Goal: Transaction & Acquisition: Purchase product/service

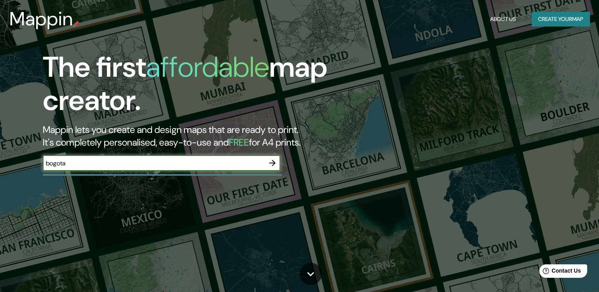
type input "bogota"
click at [274, 164] on icon "button" at bounding box center [271, 162] width 9 height 9
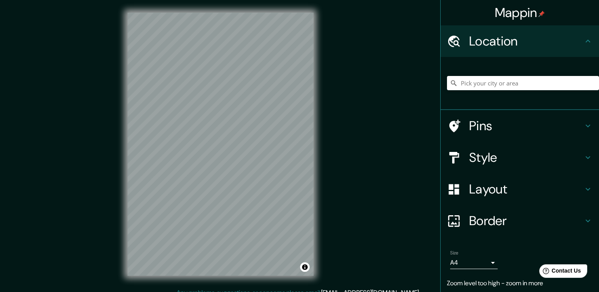
click at [573, 36] on h4 "Location" at bounding box center [526, 41] width 114 height 16
click at [585, 41] on icon at bounding box center [587, 41] width 5 height 3
click at [521, 83] on input "Pick your city or area" at bounding box center [523, 83] width 152 height 14
click at [548, 81] on input "[GEOGRAPHIC_DATA], [GEOGRAPHIC_DATA], [GEOGRAPHIC_DATA]" at bounding box center [523, 83] width 152 height 14
drag, startPoint x: 449, startPoint y: 90, endPoint x: 424, endPoint y: 93, distance: 25.0
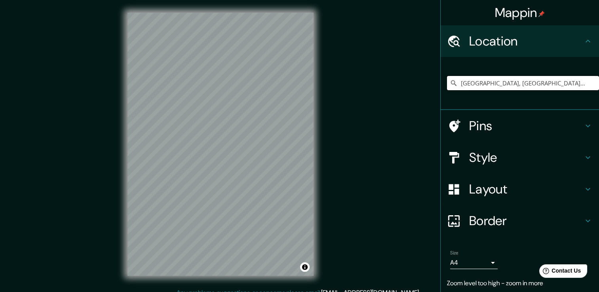
click at [424, 93] on div "Mappin Location Bogor, Java Occidental, Indonesia Bogor Java Occidental, Indone…" at bounding box center [299, 150] width 599 height 301
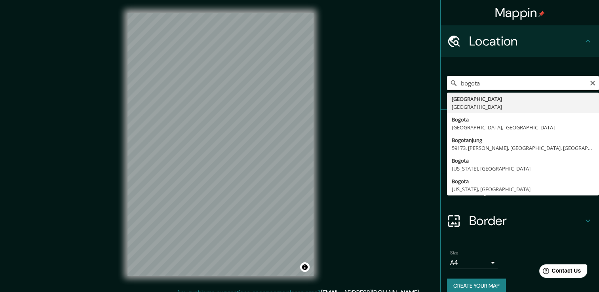
type input "[GEOGRAPHIC_DATA], [GEOGRAPHIC_DATA]"
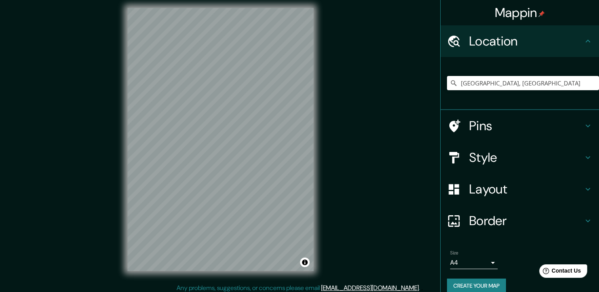
scroll to position [9, 0]
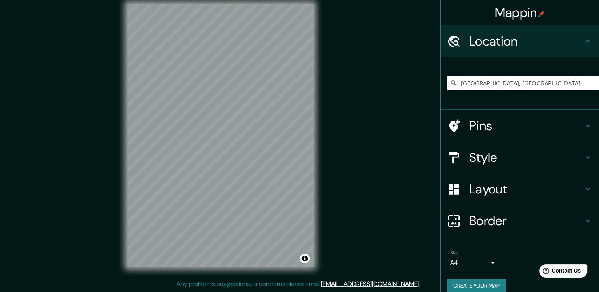
click at [584, 189] on icon at bounding box center [587, 188] width 9 height 9
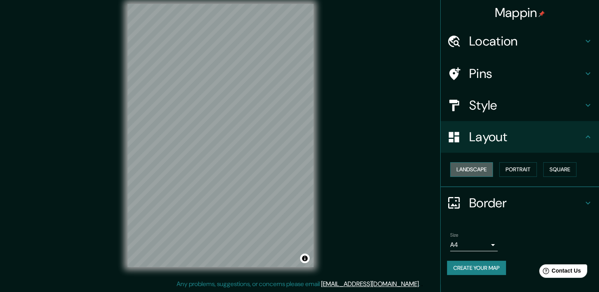
click at [480, 168] on button "Landscape" at bounding box center [471, 169] width 43 height 15
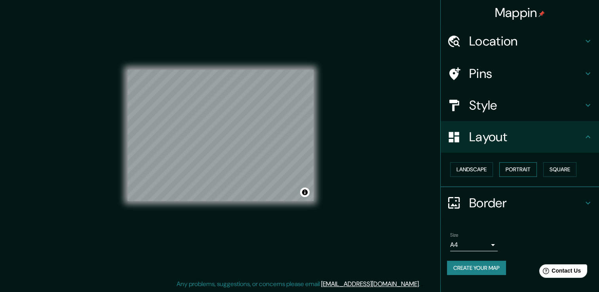
click at [519, 169] on button "Portrait" at bounding box center [518, 169] width 38 height 15
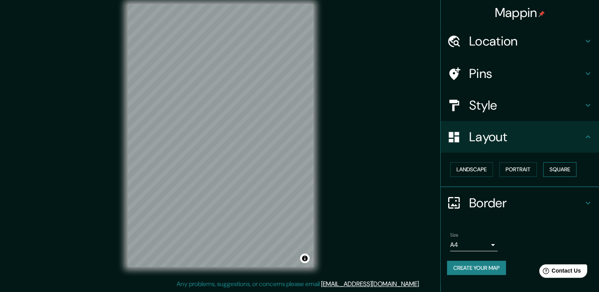
click at [555, 168] on button "Square" at bounding box center [559, 169] width 33 height 15
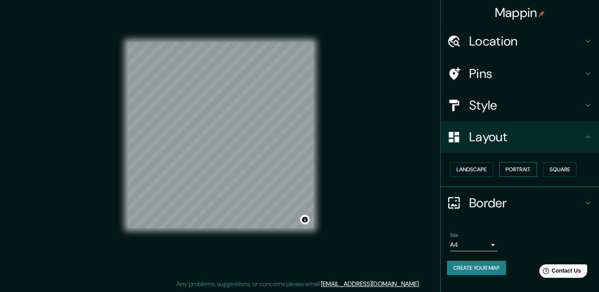
drag, startPoint x: 532, startPoint y: 171, endPoint x: 506, endPoint y: 169, distance: 26.1
click at [529, 171] on button "Portrait" at bounding box center [518, 169] width 38 height 15
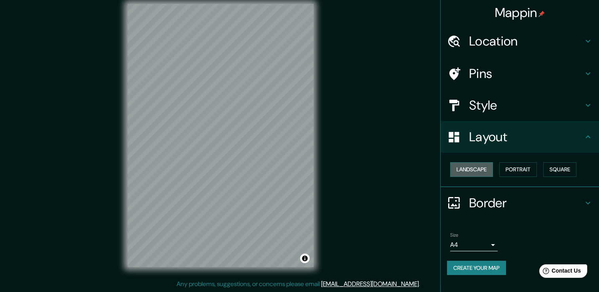
click at [481, 170] on button "Landscape" at bounding box center [471, 169] width 43 height 15
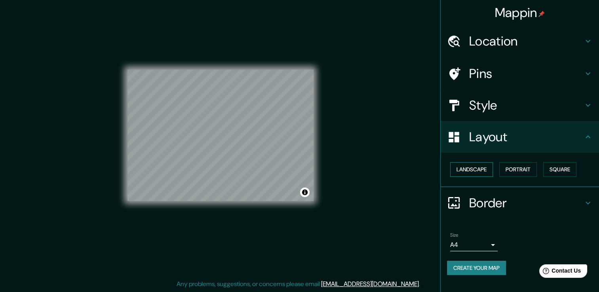
click at [487, 166] on button "Landscape" at bounding box center [471, 169] width 43 height 15
click at [510, 169] on button "Portrait" at bounding box center [518, 169] width 38 height 15
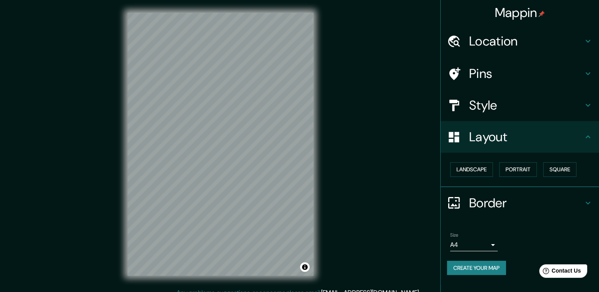
scroll to position [0, 0]
click at [492, 241] on body "Mappin Location Bogotá, Colombia Pins Style Layout Landscape Portrait Square Bo…" at bounding box center [299, 146] width 599 height 292
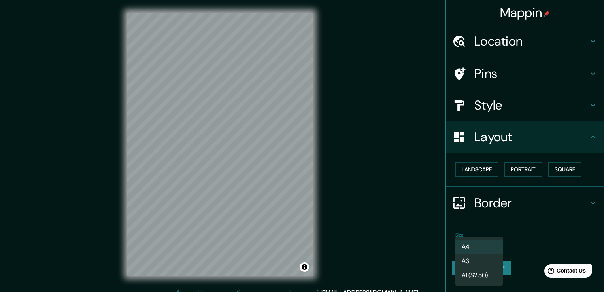
click at [506, 227] on div at bounding box center [302, 146] width 604 height 292
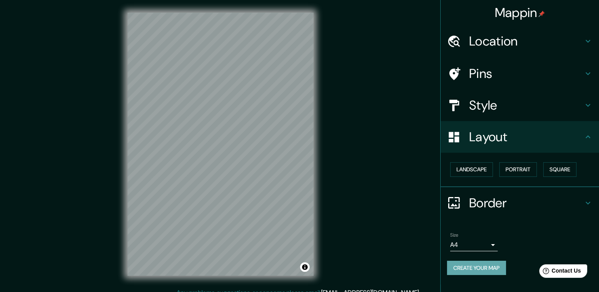
click at [476, 268] on button "Create your map" at bounding box center [476, 268] width 59 height 15
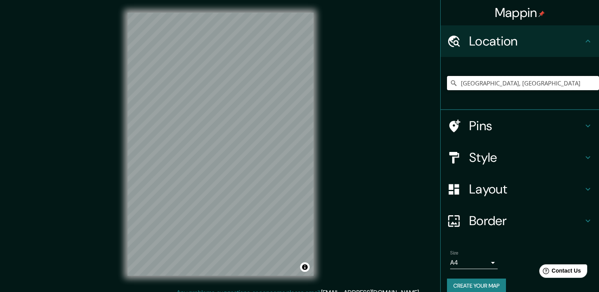
click at [513, 82] on input "[GEOGRAPHIC_DATA], [GEOGRAPHIC_DATA]" at bounding box center [523, 83] width 152 height 14
drag, startPoint x: 523, startPoint y: 83, endPoint x: 375, endPoint y: 85, distance: 148.0
click at [375, 85] on div "Mappin Location [GEOGRAPHIC_DATA], [GEOGRAPHIC_DATA] Pins Style Layout Border C…" at bounding box center [299, 150] width 599 height 301
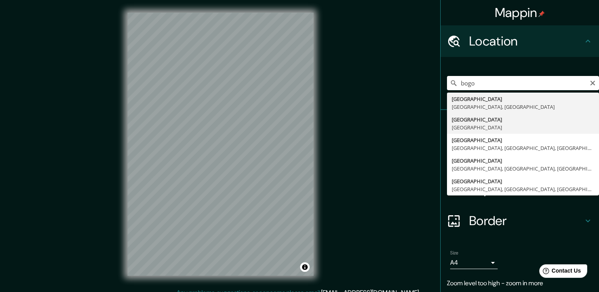
type input "[GEOGRAPHIC_DATA], [GEOGRAPHIC_DATA]"
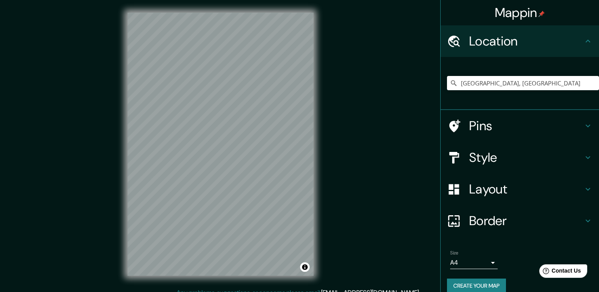
scroll to position [9, 0]
